Goal: Information Seeking & Learning: Learn about a topic

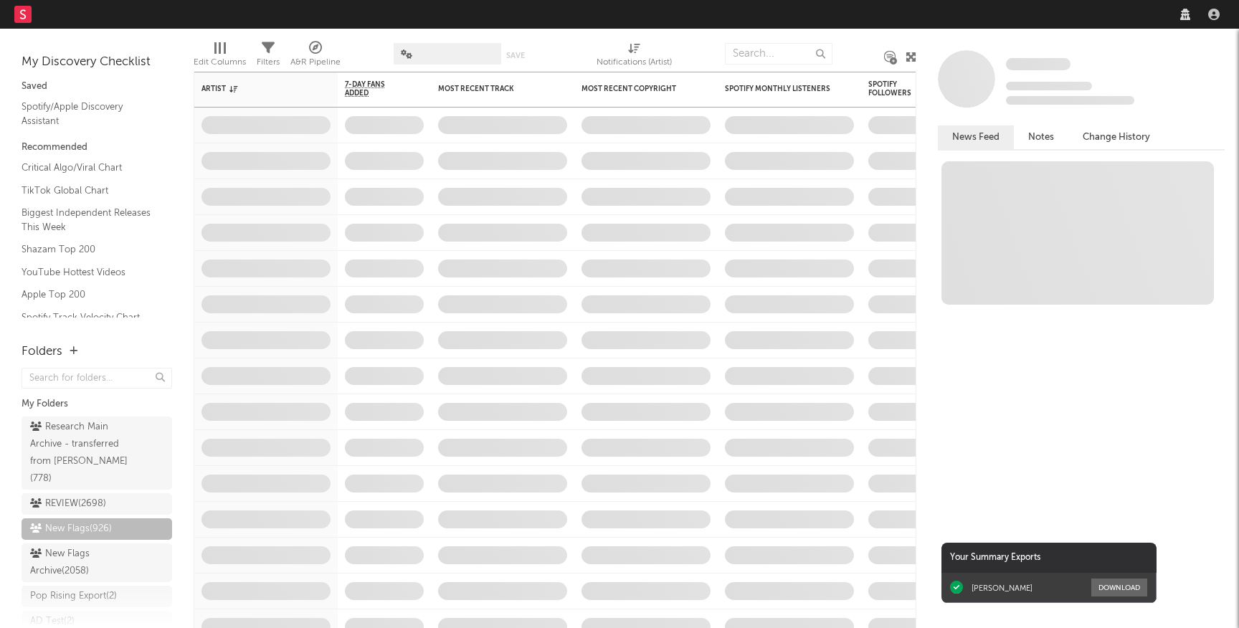
click at [1041, 14] on nav "Dashboard Discovery Assistant Charts Leads" at bounding box center [619, 14] width 1239 height 29
select select "recorded_music"
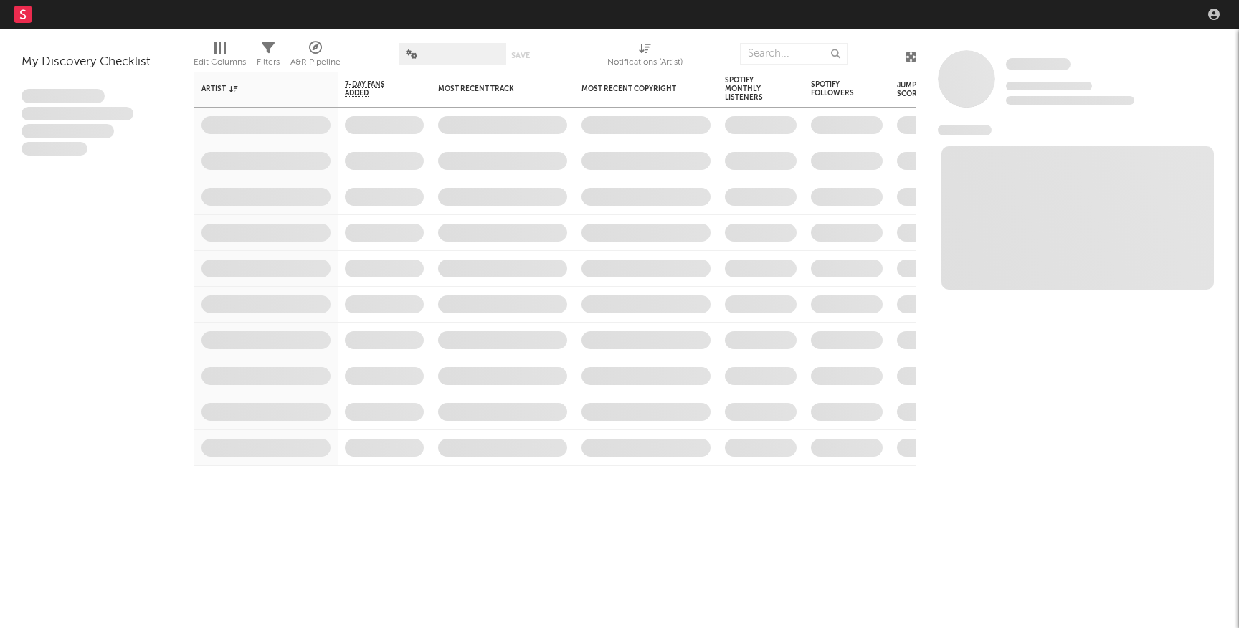
click at [951, 22] on nav "Dashboard Discovery Assistant Charts Leads" at bounding box center [619, 14] width 1239 height 29
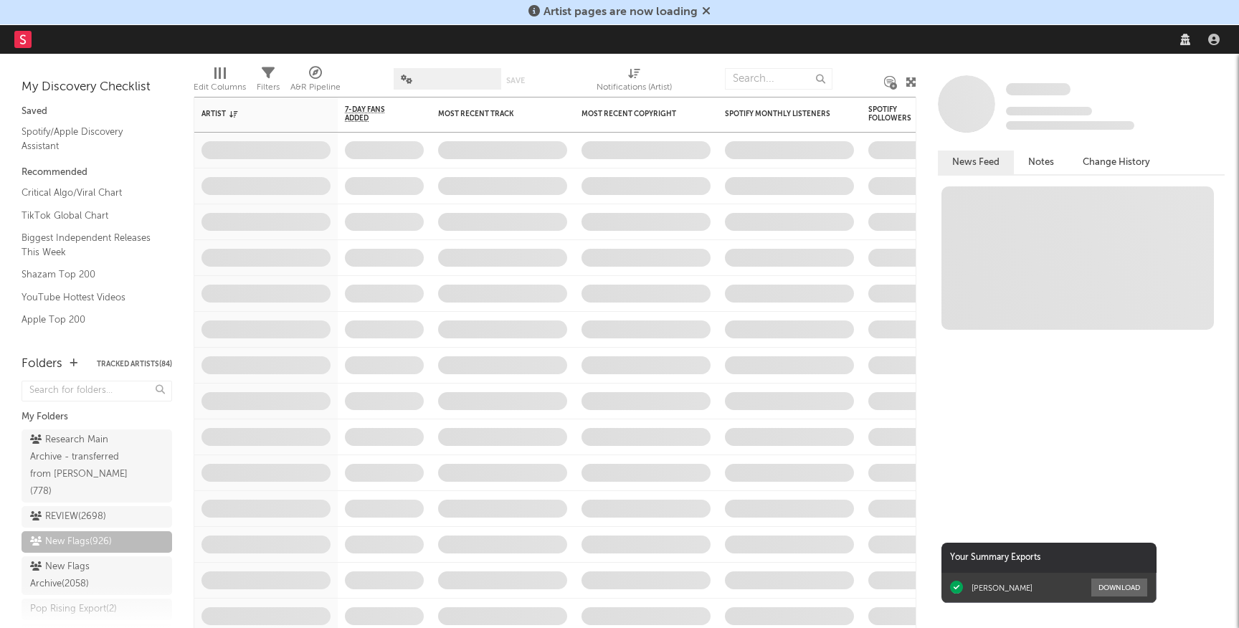
select select "recorded_music"
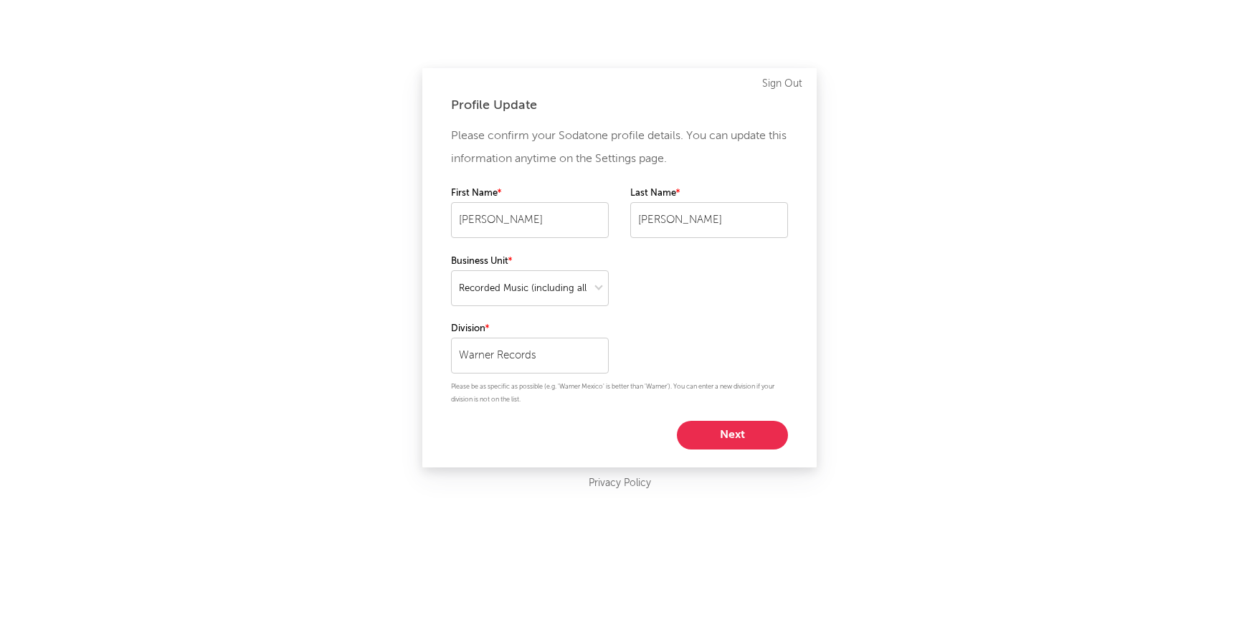
click at [732, 426] on button "Next" at bounding box center [732, 435] width 111 height 29
select select "anr_research"
select select "director_vp"
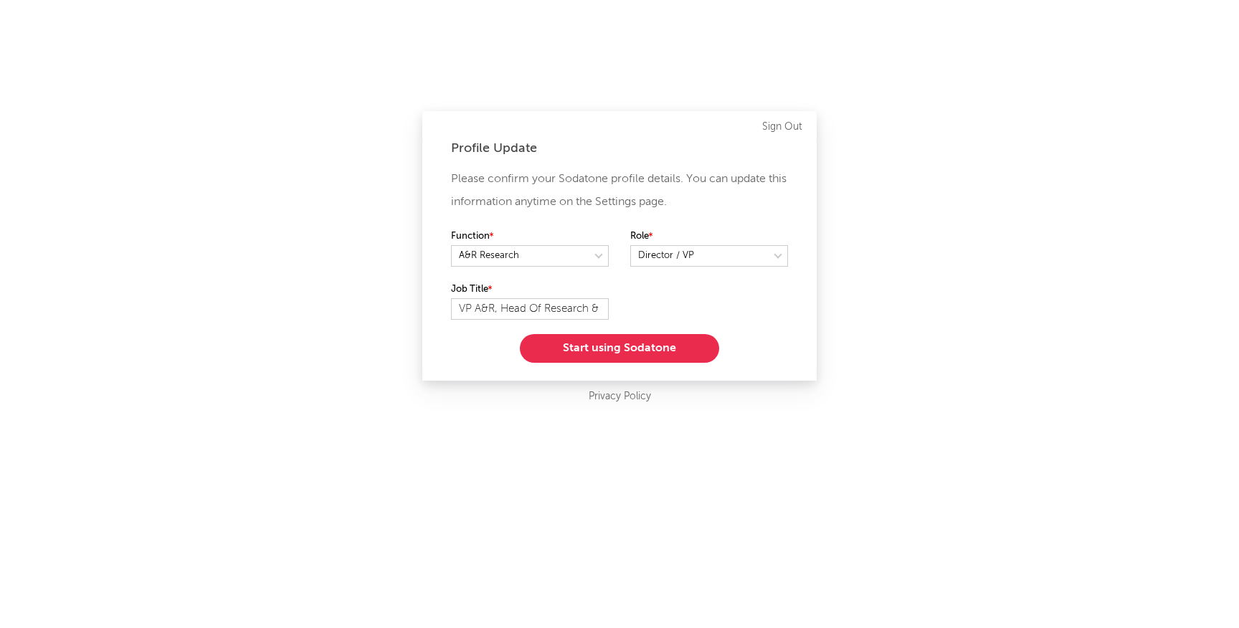
click at [684, 347] on button "Start using Sodatone" at bounding box center [619, 348] width 199 height 29
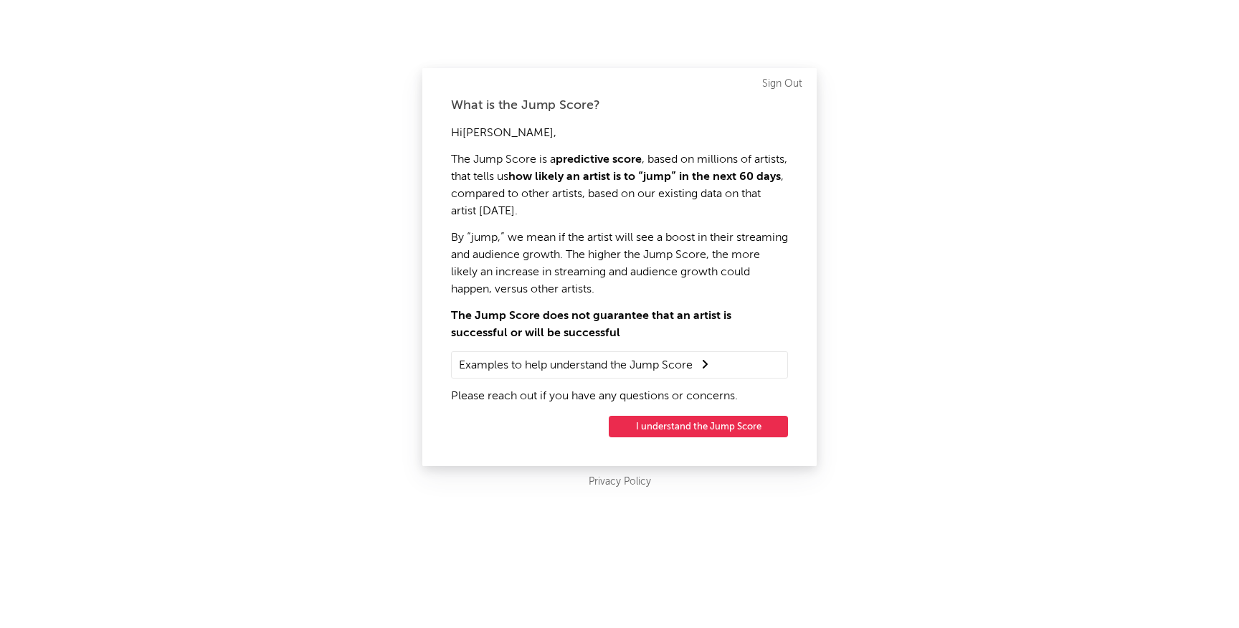
click at [683, 433] on button "I understand the Jump Score" at bounding box center [698, 427] width 179 height 22
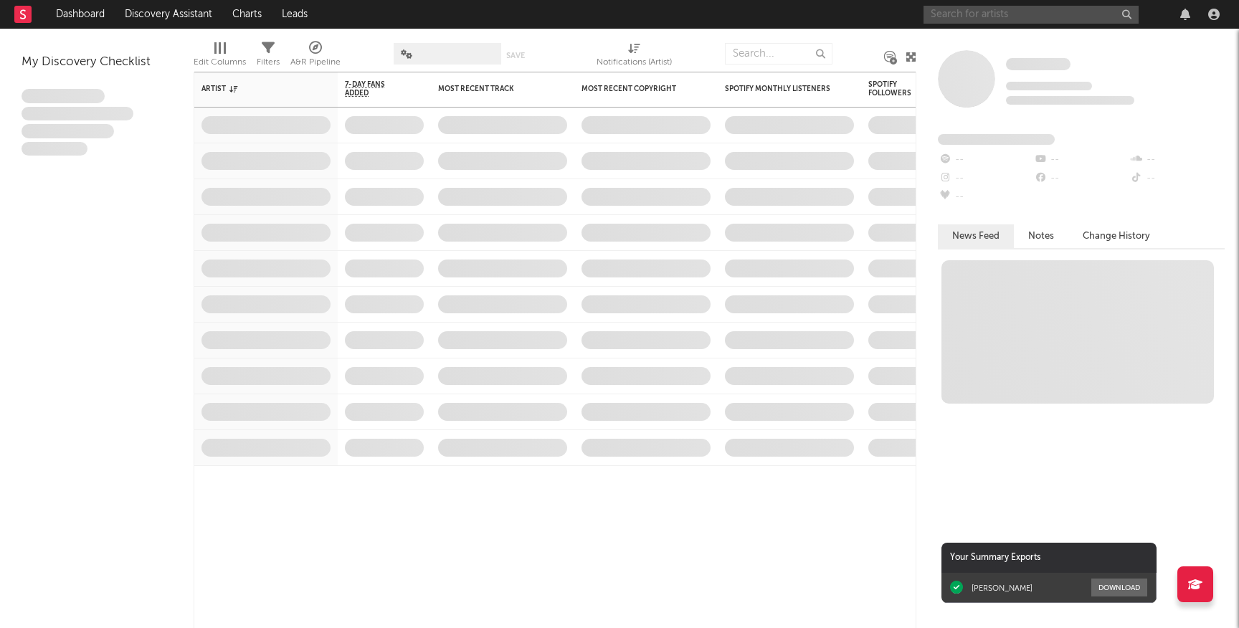
click at [988, 6] on input "text" at bounding box center [1031, 15] width 215 height 18
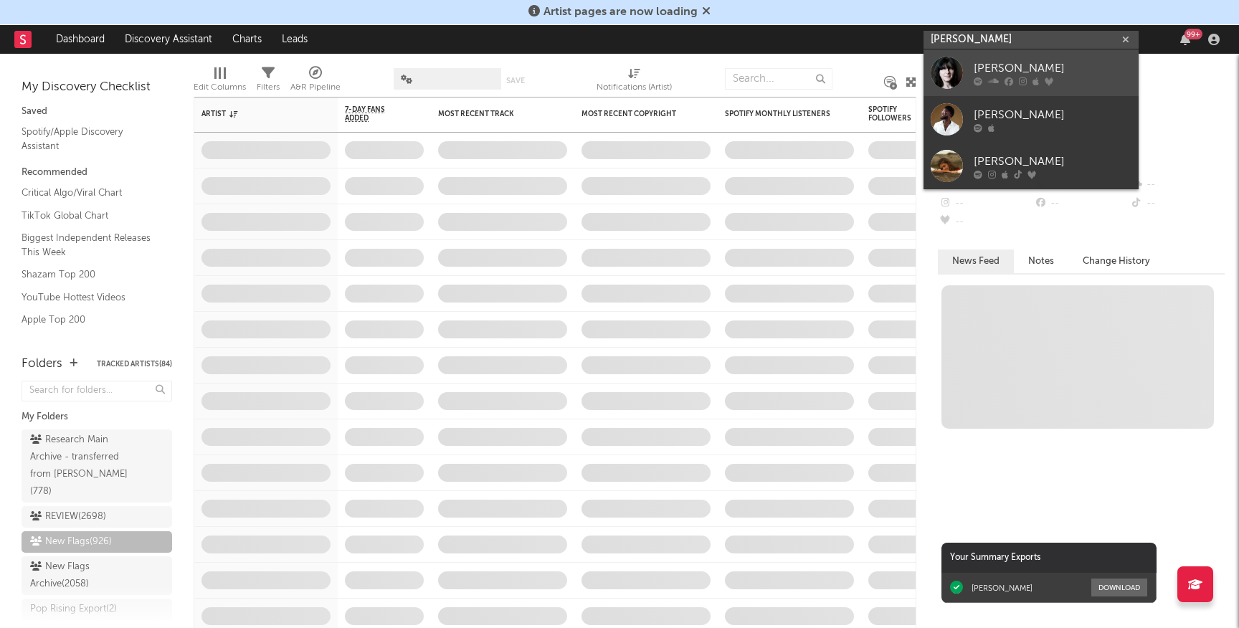
type input "[PERSON_NAME]"
click at [1028, 63] on div "[PERSON_NAME]" at bounding box center [1053, 68] width 158 height 17
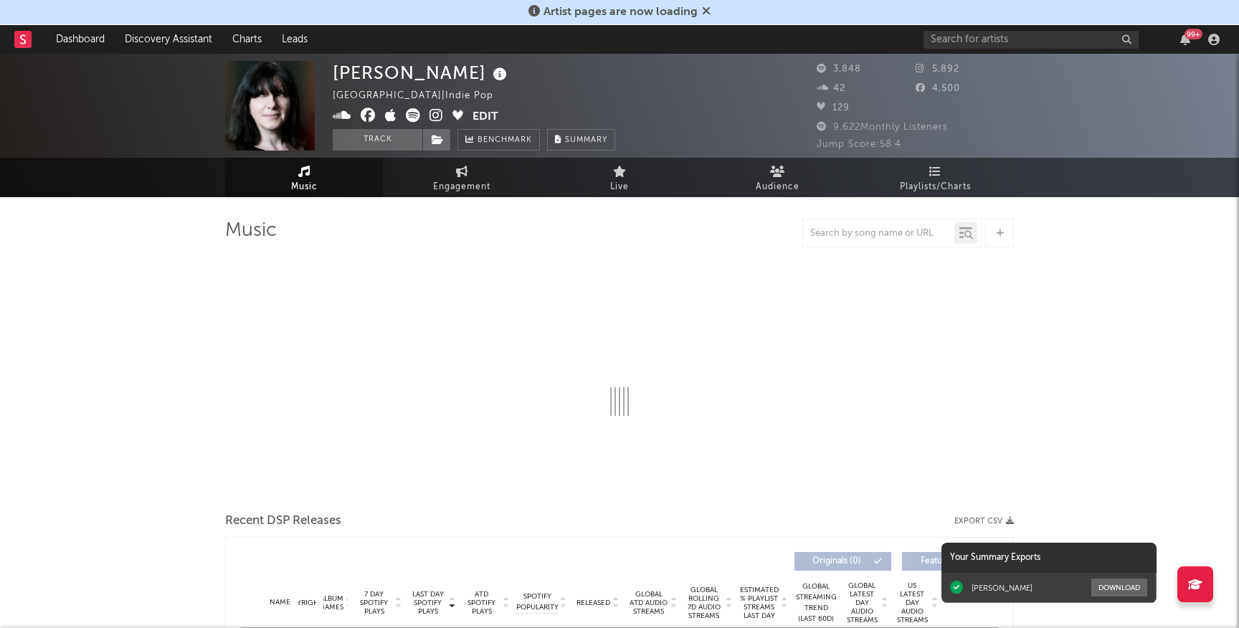
select select "1w"
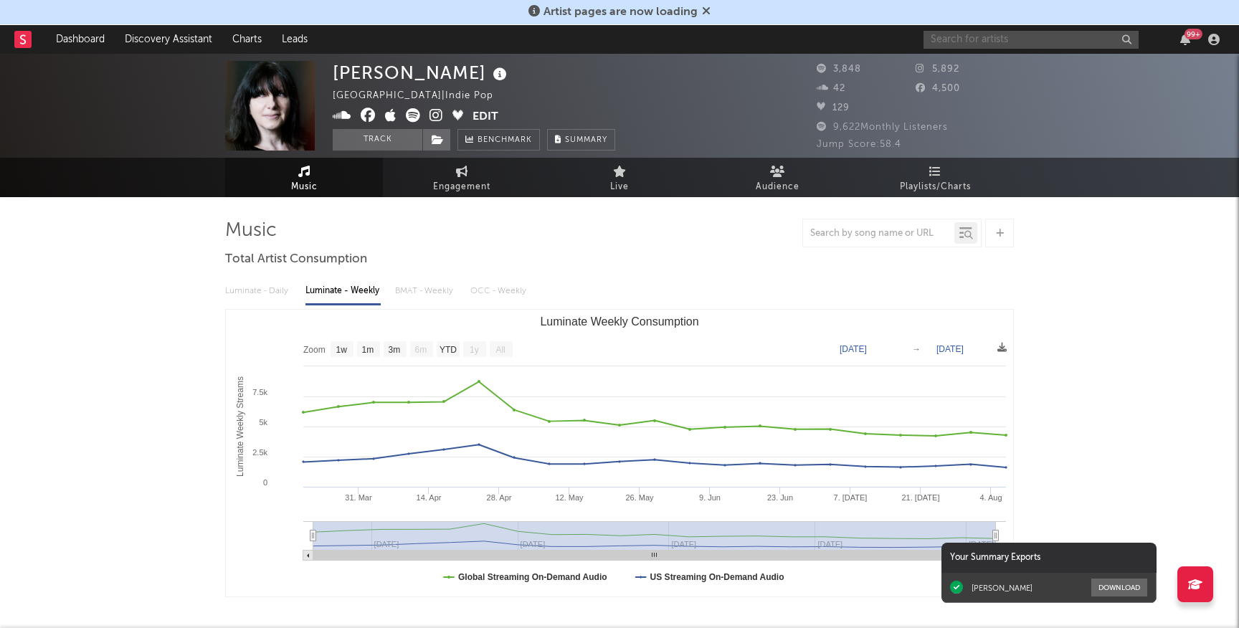
click at [955, 40] on input "text" at bounding box center [1031, 40] width 215 height 18
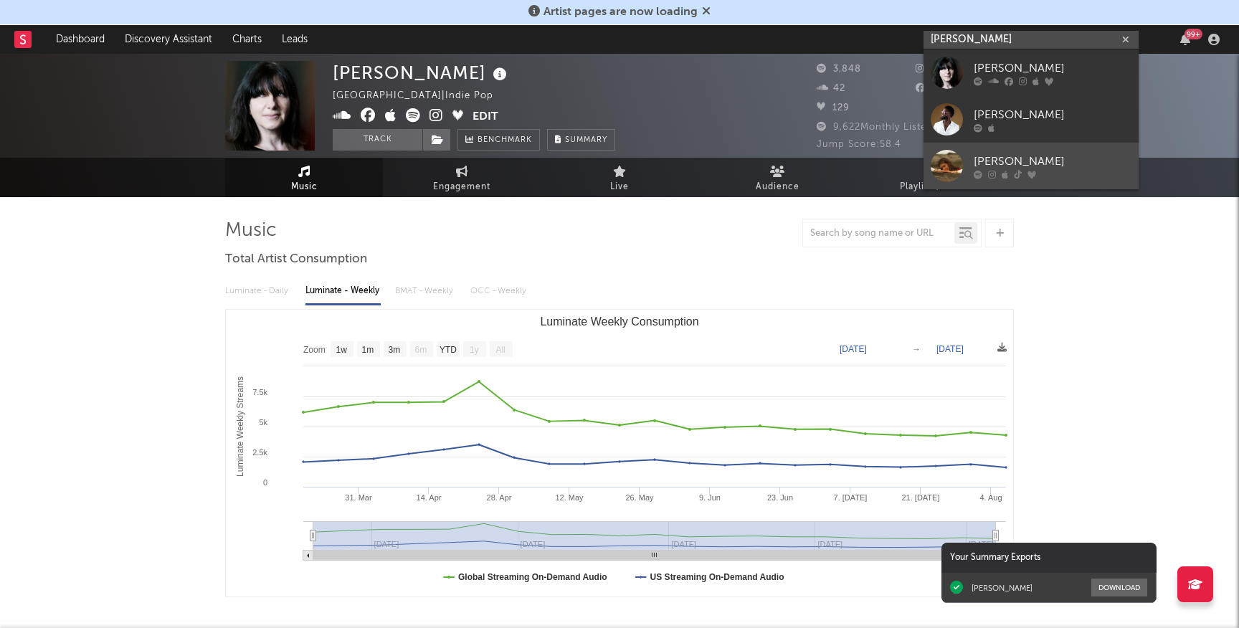
type input "[PERSON_NAME]"
click at [1000, 166] on div "[PERSON_NAME]" at bounding box center [1053, 161] width 158 height 17
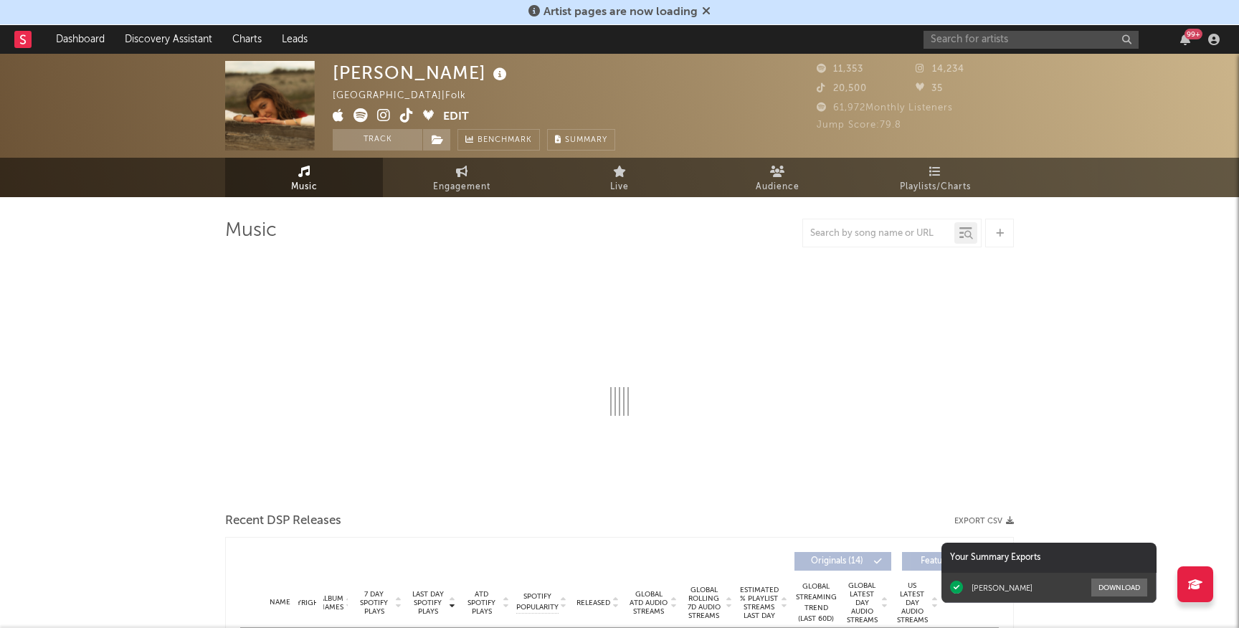
select select "6m"
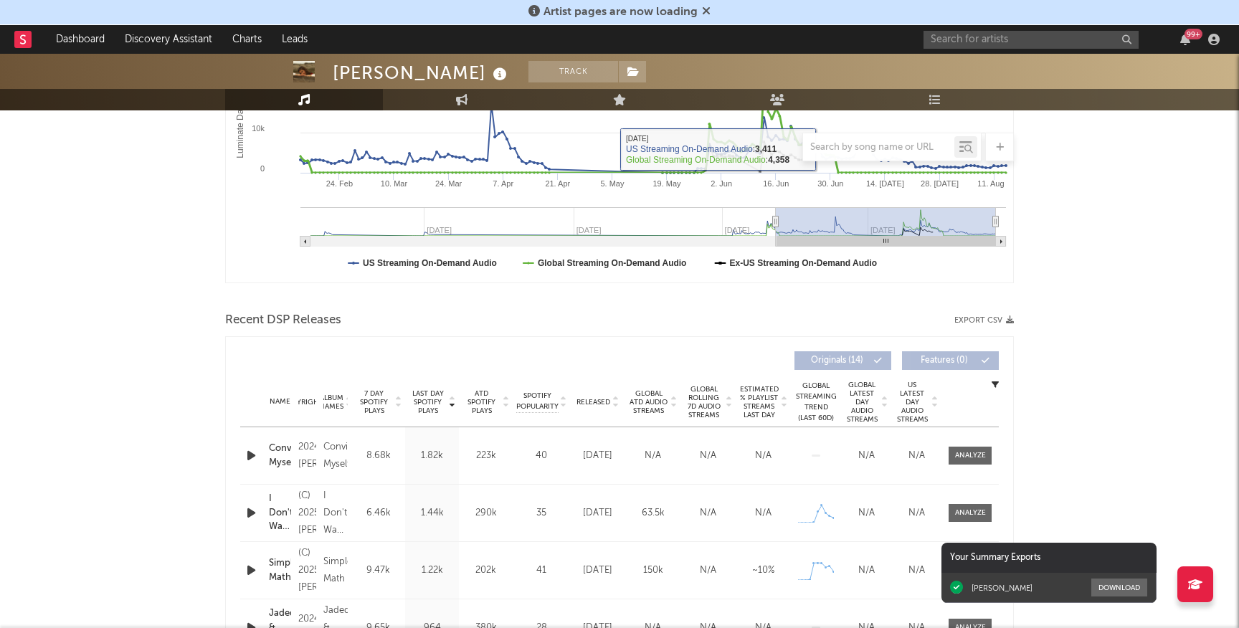
scroll to position [353, 0]
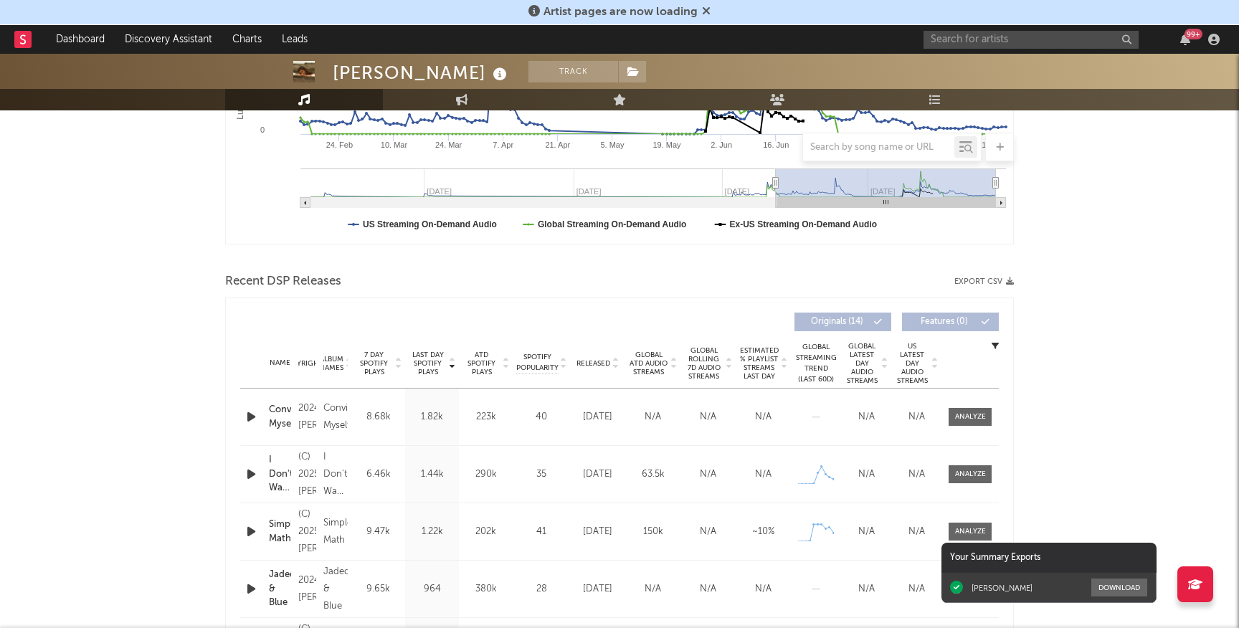
click at [612, 362] on icon at bounding box center [615, 361] width 7 height 6
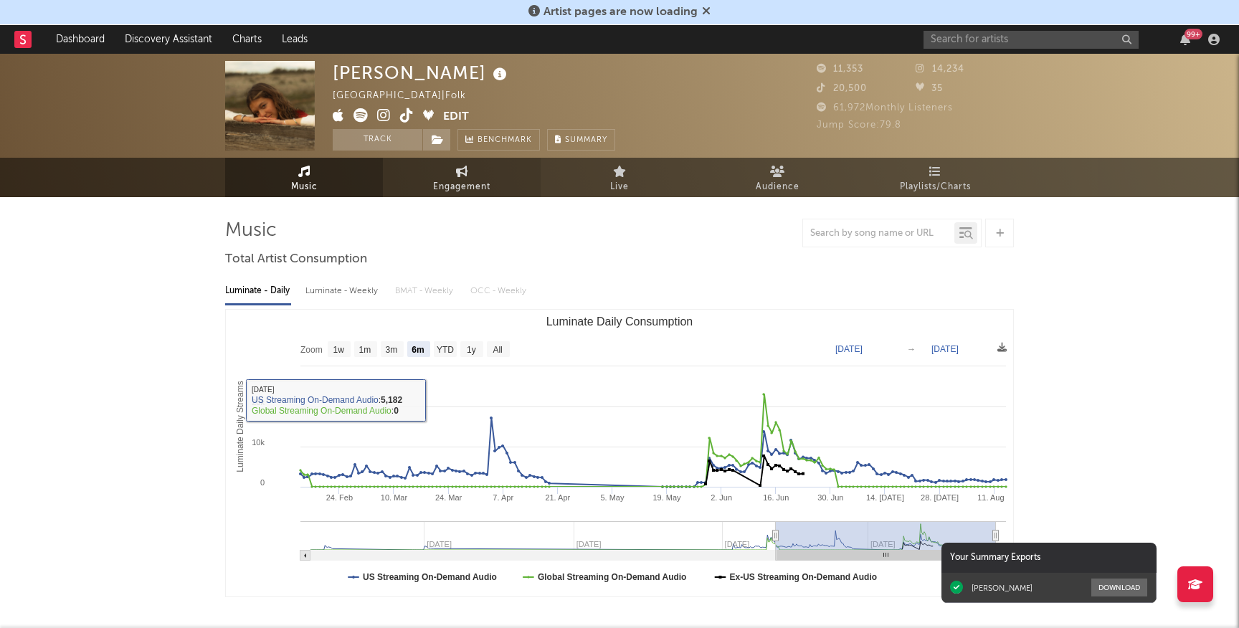
click at [452, 177] on link "Engagement" at bounding box center [462, 177] width 158 height 39
select select "1w"
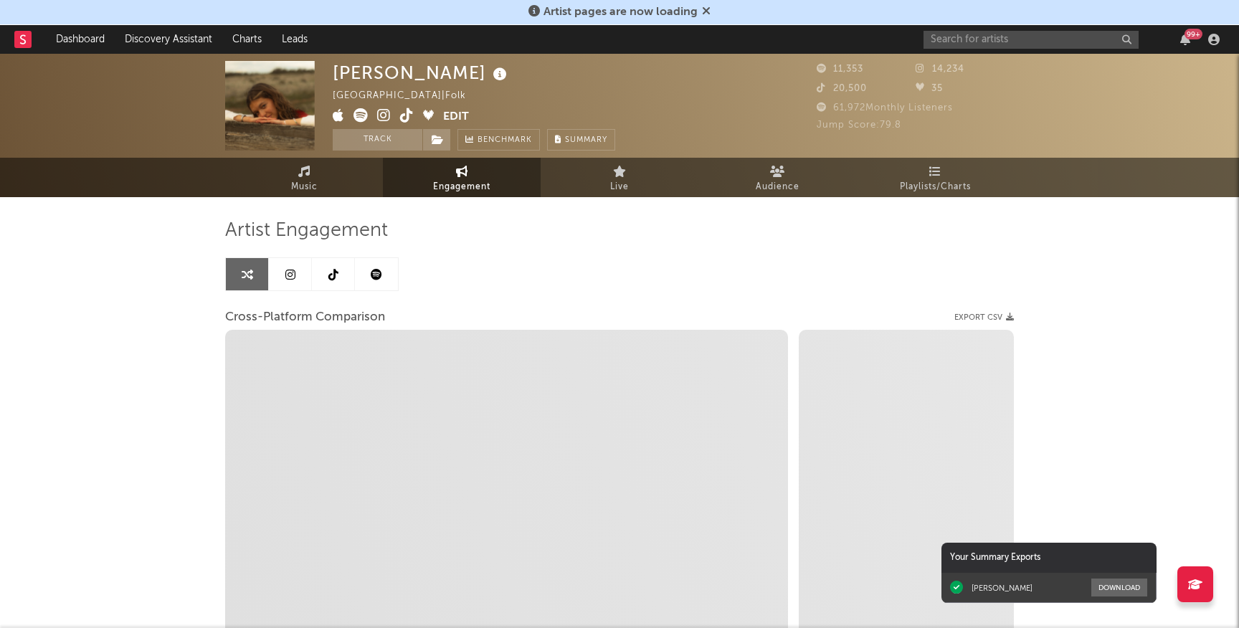
select select "1m"
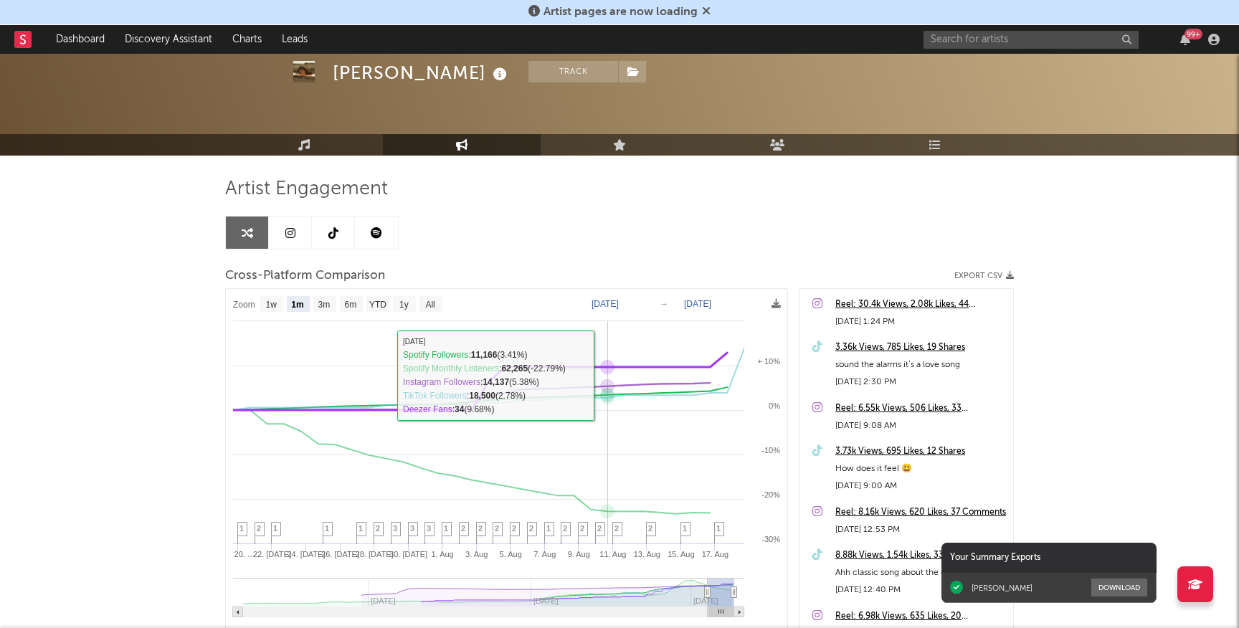
scroll to position [179, 0]
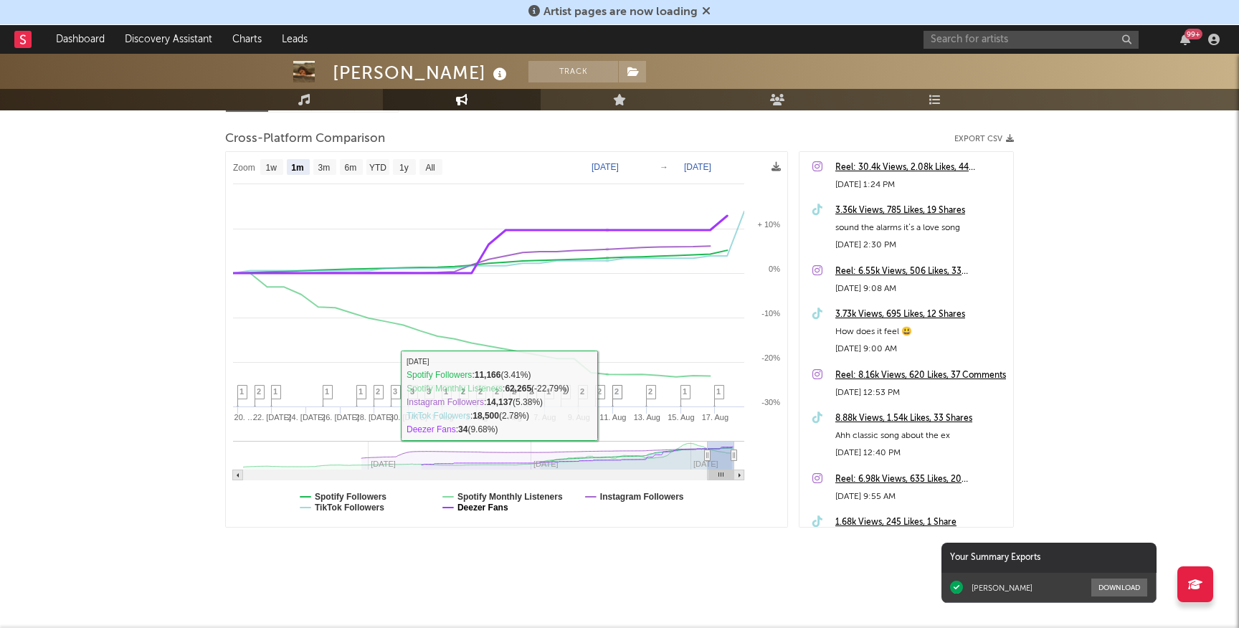
click at [475, 508] on text "Deezer Fans" at bounding box center [483, 508] width 51 height 10
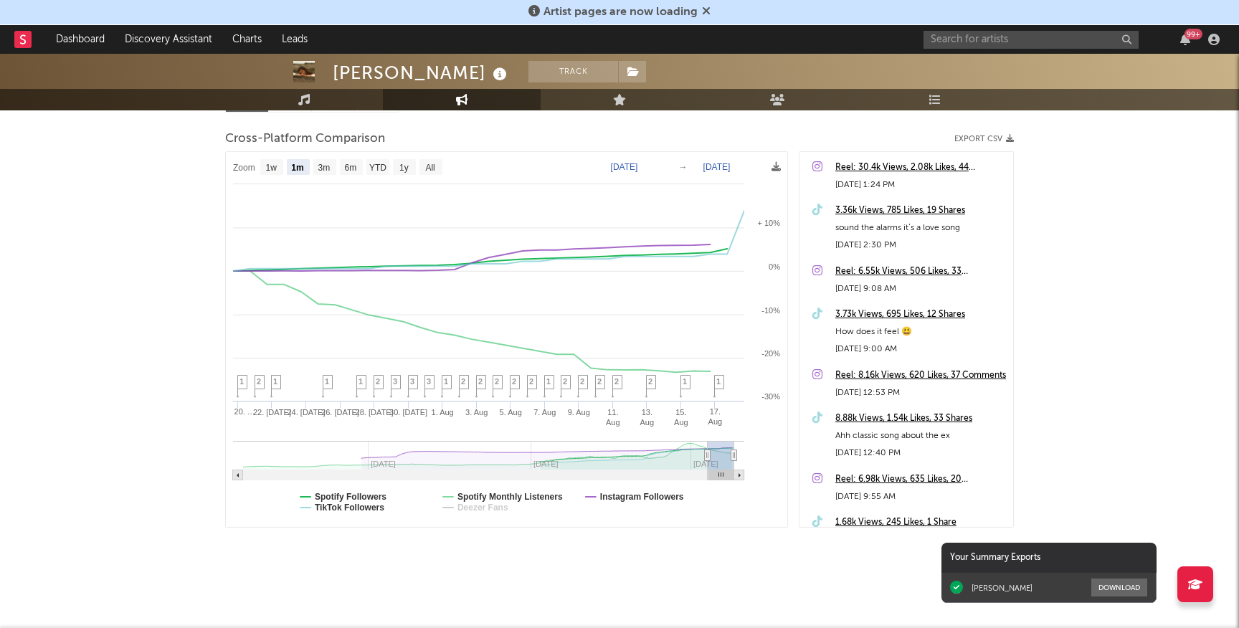
select select "1m"
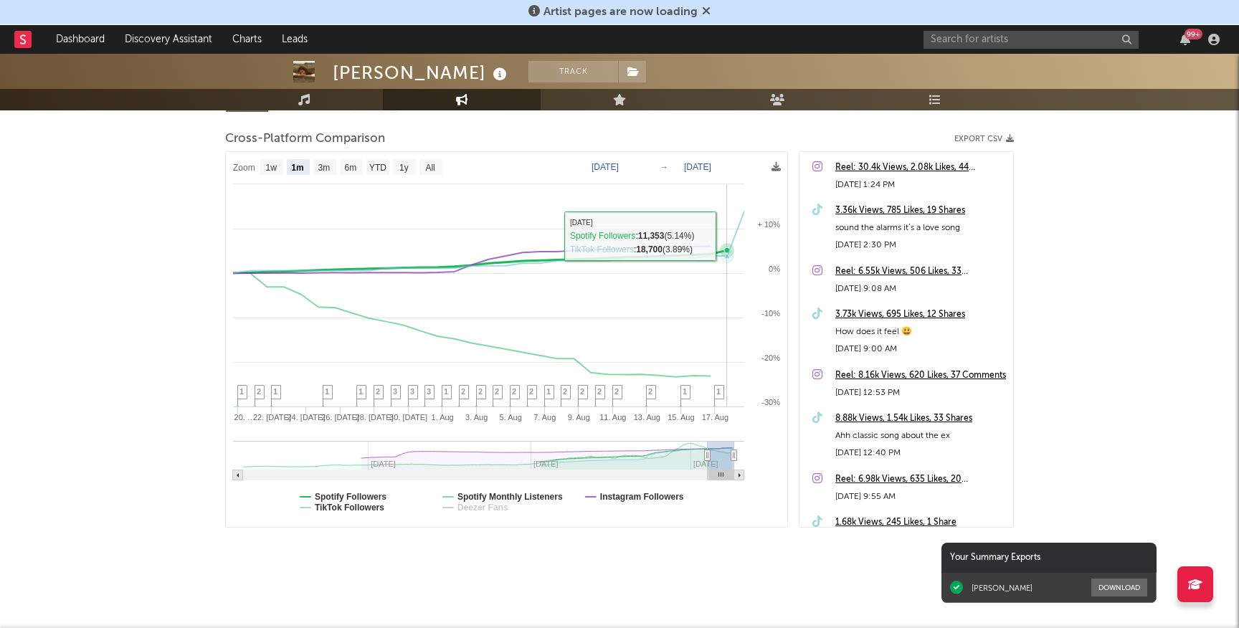
scroll to position [0, 0]
